Goal: Task Accomplishment & Management: Complete application form

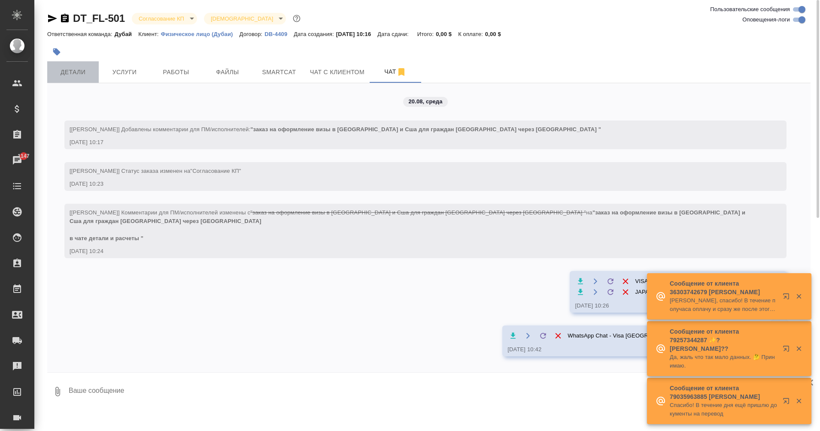
click at [85, 73] on span "Детали" at bounding box center [72, 72] width 41 height 11
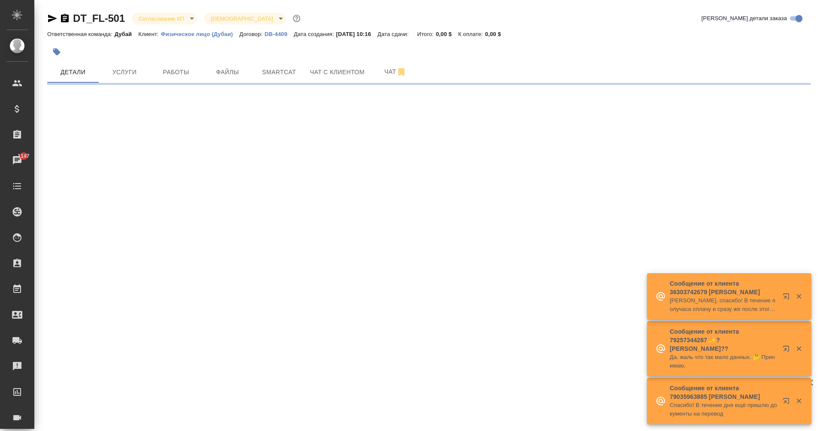
select select "RU"
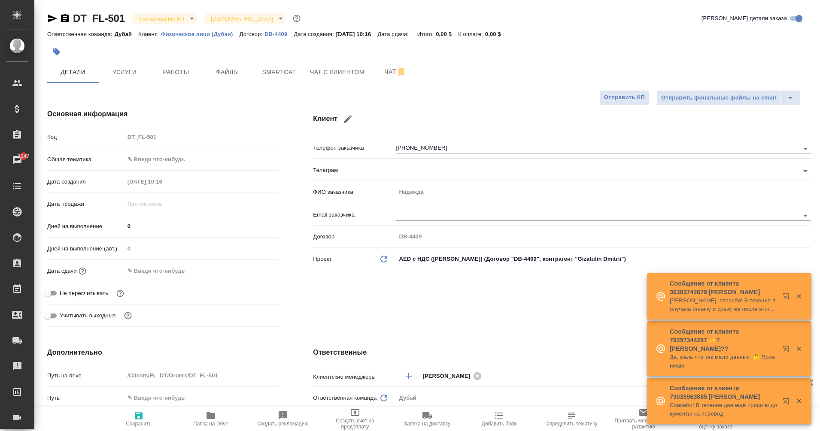
type textarea "x"
type input "[PERSON_NAME]"
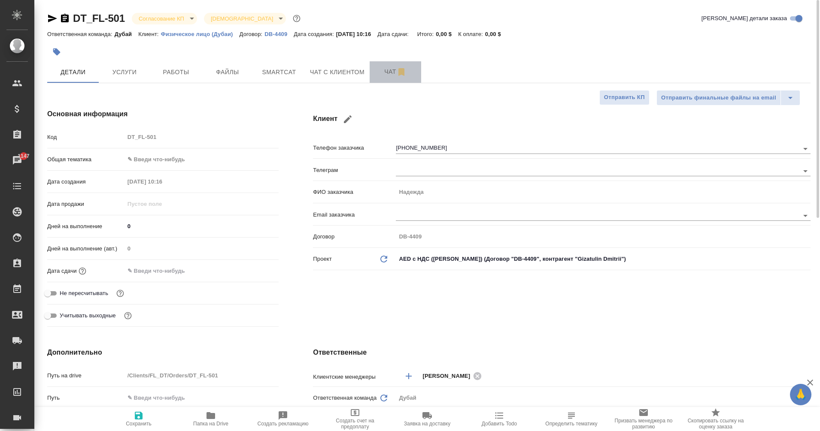
click at [390, 64] on button "Чат" at bounding box center [396, 71] width 52 height 21
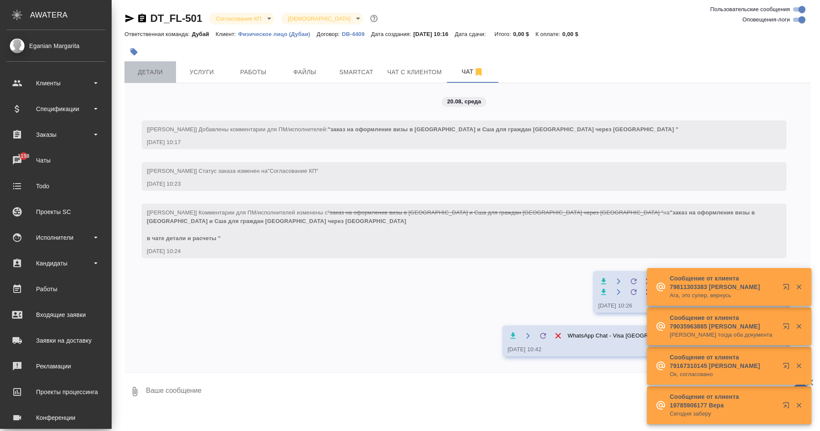
click at [150, 73] on span "Детали" at bounding box center [150, 72] width 41 height 11
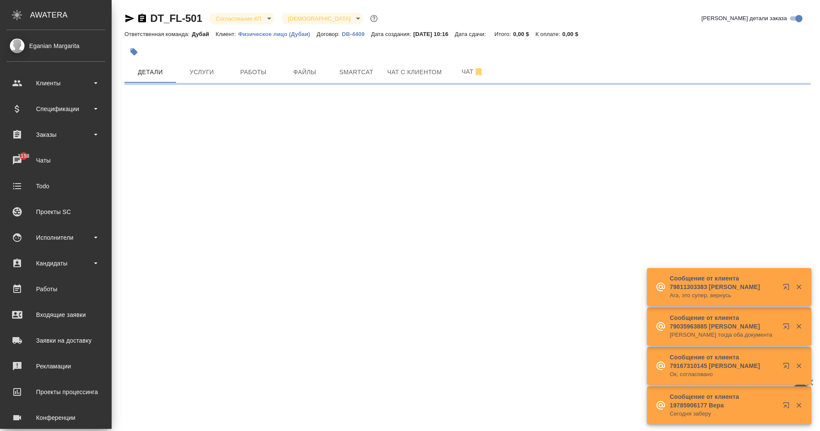
select select "RU"
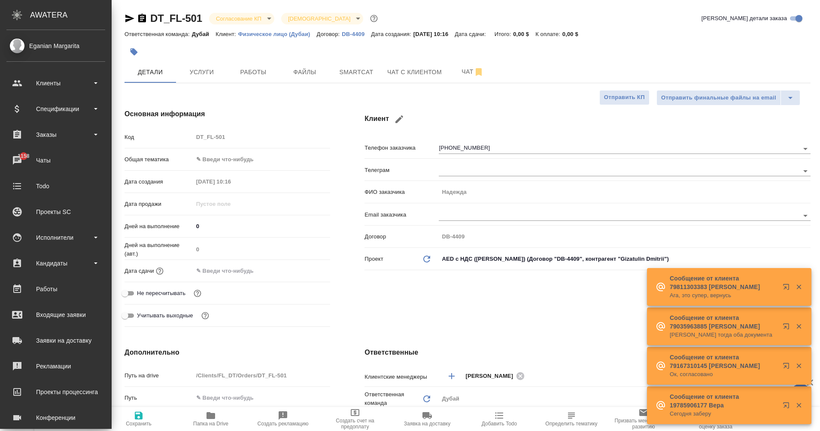
type textarea "x"
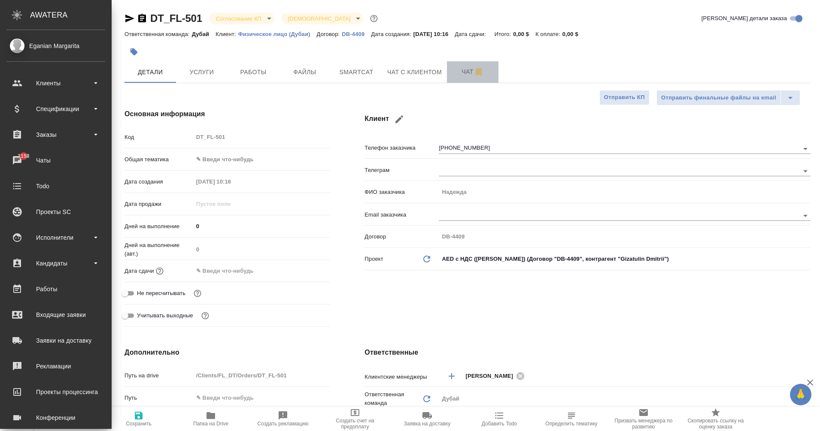
click at [461, 73] on span "Чат" at bounding box center [472, 72] width 41 height 11
